Goal: Check status: Check status

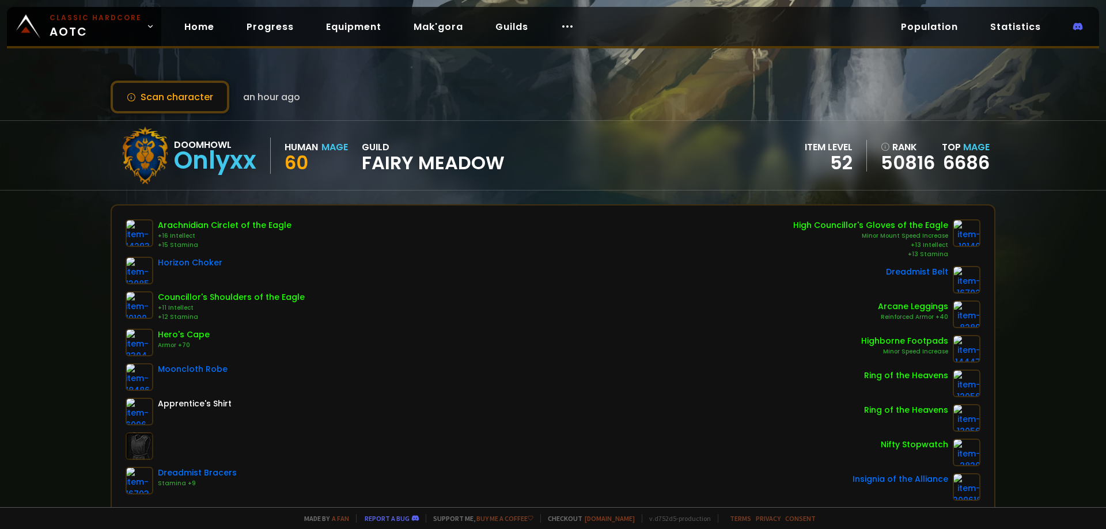
click at [388, 99] on div "Scan character an hour ago" at bounding box center [553, 97] width 885 height 33
click at [187, 158] on div "Onlyxx" at bounding box center [215, 160] width 82 height 17
copy div "Onlyxx"
click at [359, 102] on div "Scan character an hour ago" at bounding box center [553, 97] width 885 height 33
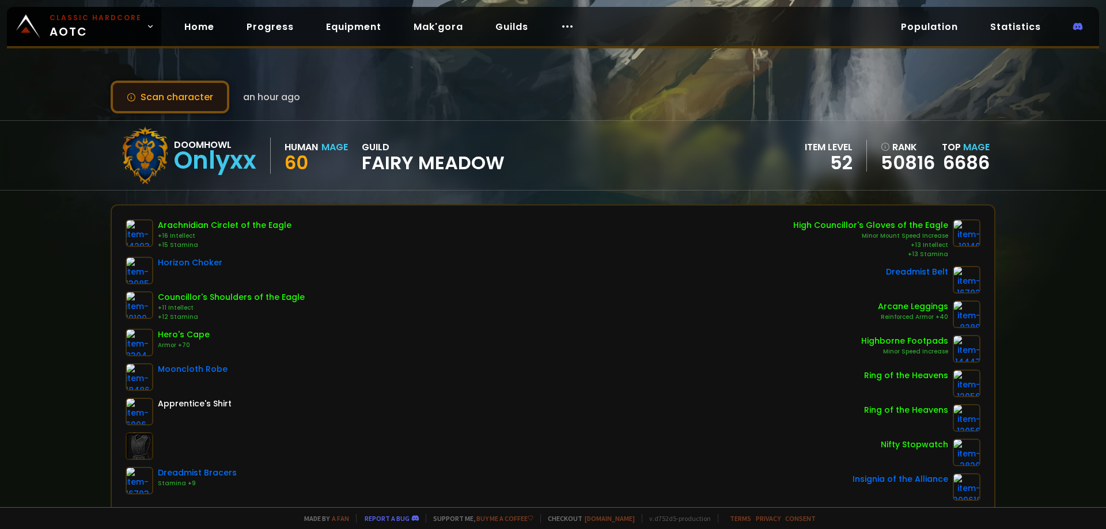
click at [179, 89] on button "Scan character" at bounding box center [170, 97] width 119 height 33
